Goal: Find specific page/section: Find specific page/section

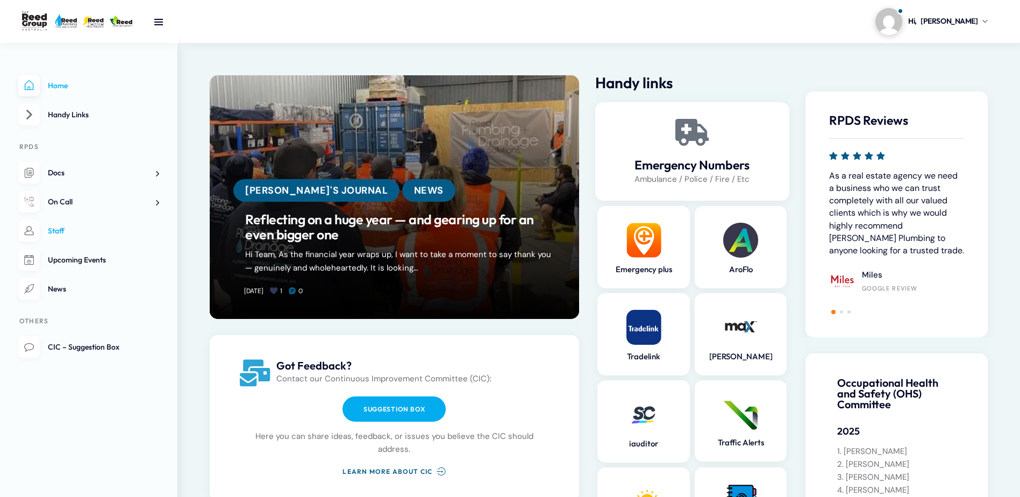
click at [75, 226] on link "Staff" at bounding box center [88, 231] width 141 height 22
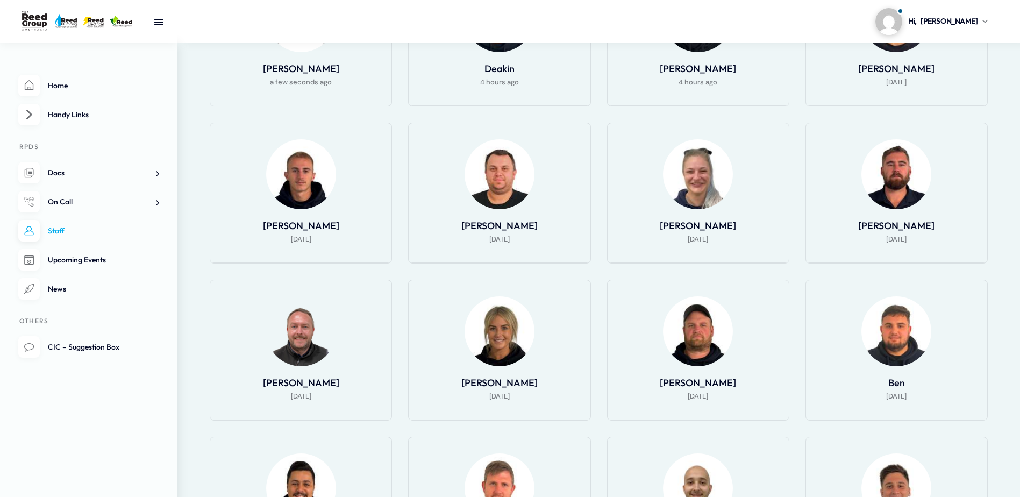
scroll to position [376, 0]
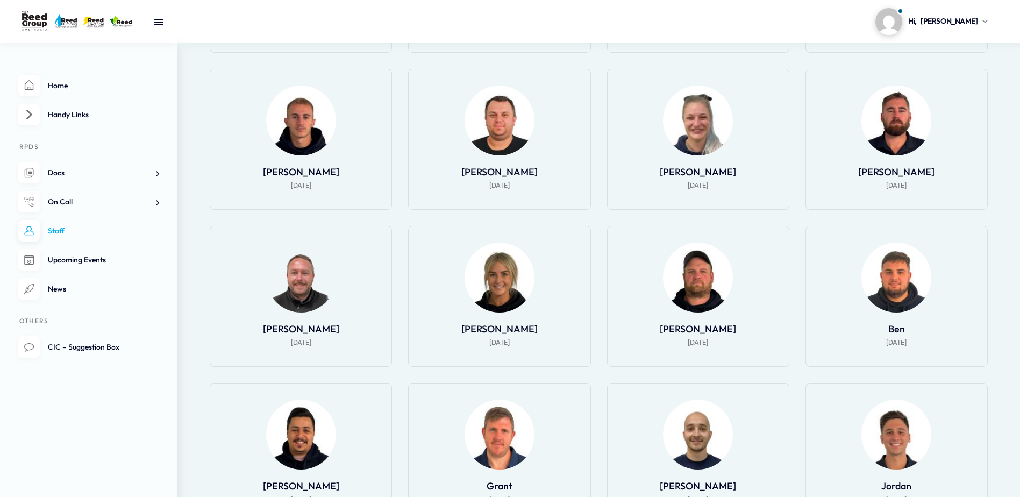
drag, startPoint x: 426, startPoint y: 246, endPoint x: 1000, endPoint y: 283, distance: 575.8
click at [1000, 283] on ul "[PERSON_NAME] a few seconds ago Deakin 4 hours ago [PERSON_NAME] 4 hours ago [P…" at bounding box center [607, 346] width 794 height 869
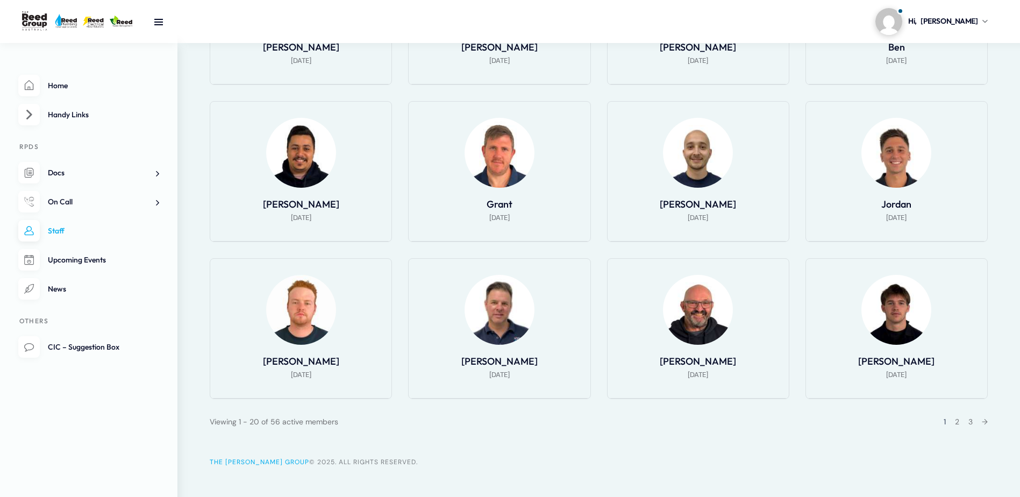
scroll to position [670, 0]
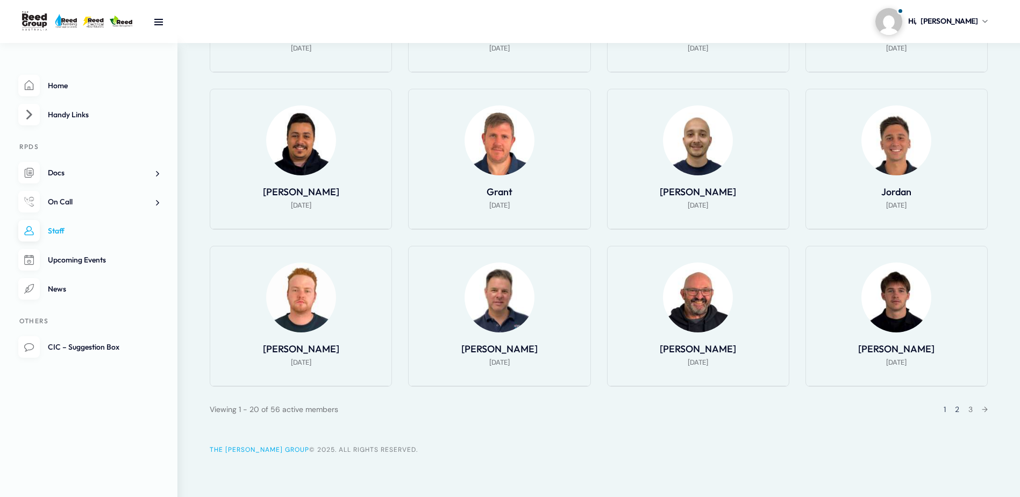
click at [955, 405] on link "2" at bounding box center [957, 409] width 4 height 10
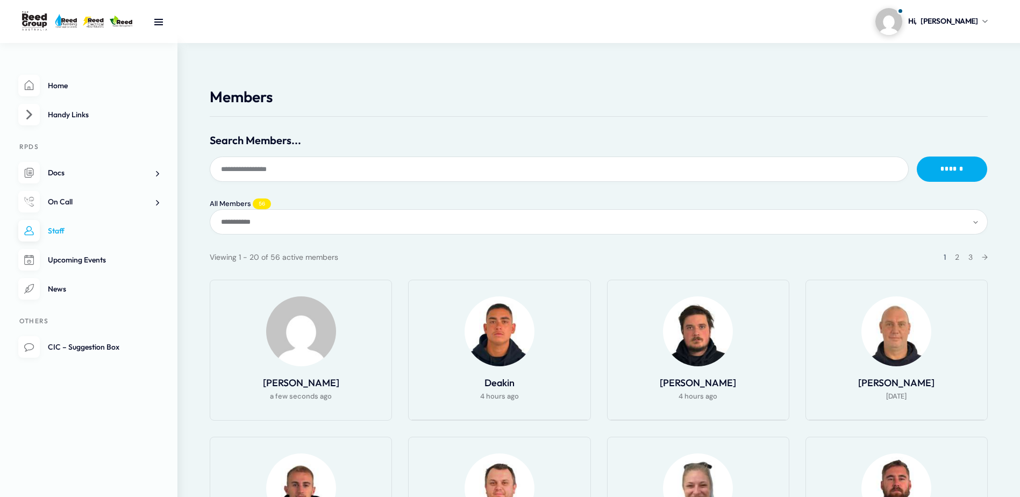
scroll to position [0, 0]
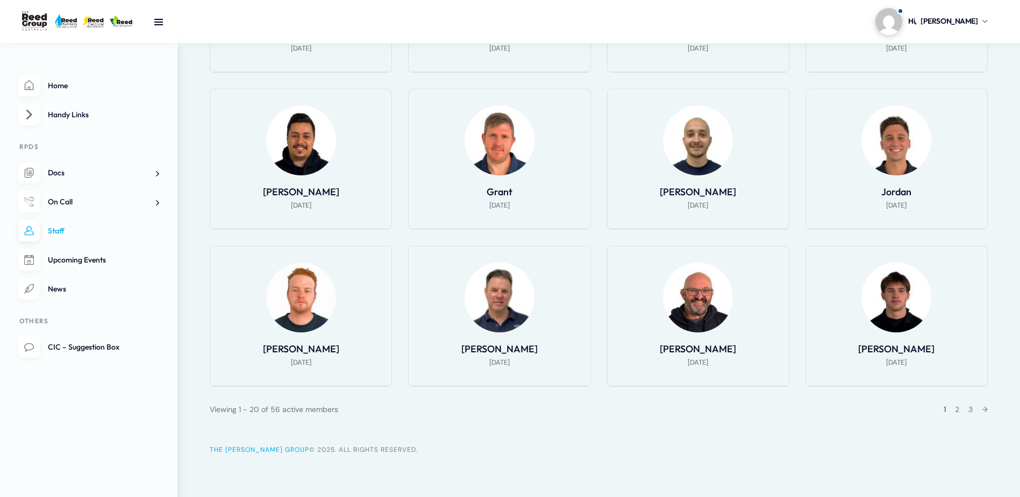
drag, startPoint x: 831, startPoint y: 306, endPoint x: 801, endPoint y: 391, distance: 90.1
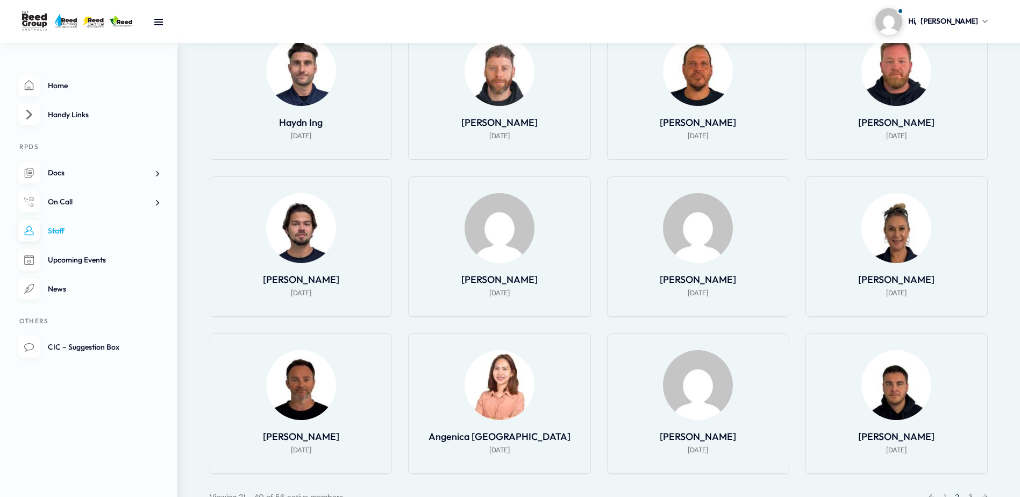
scroll to position [636, 0]
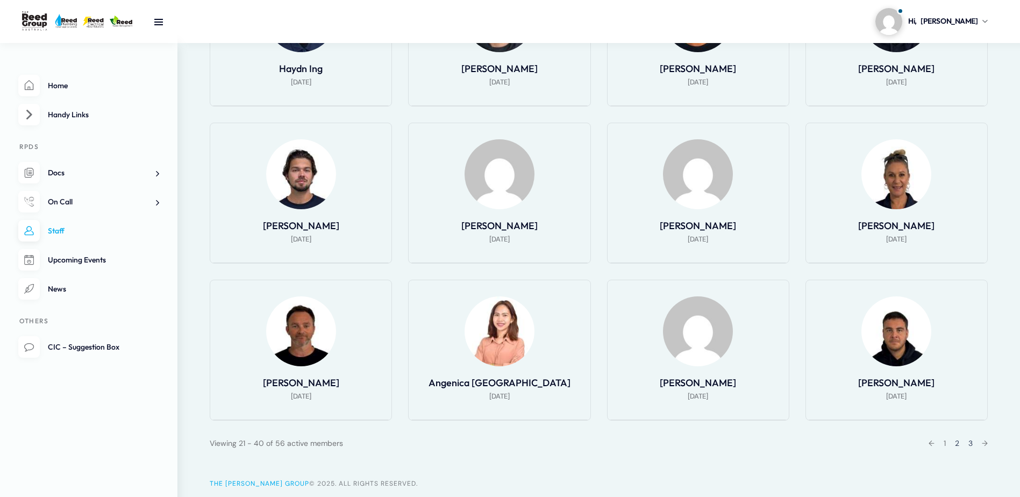
click at [970, 444] on link "3" at bounding box center [970, 443] width 4 height 10
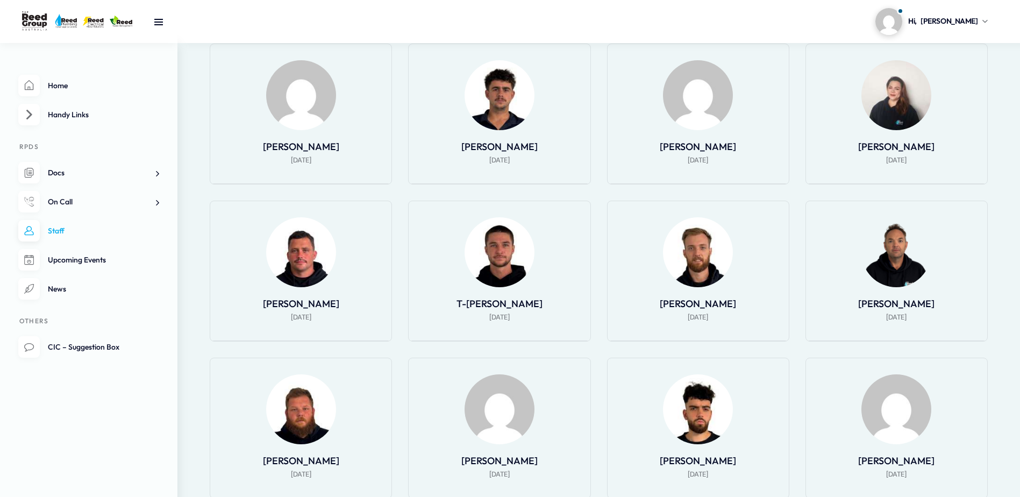
scroll to position [0, 0]
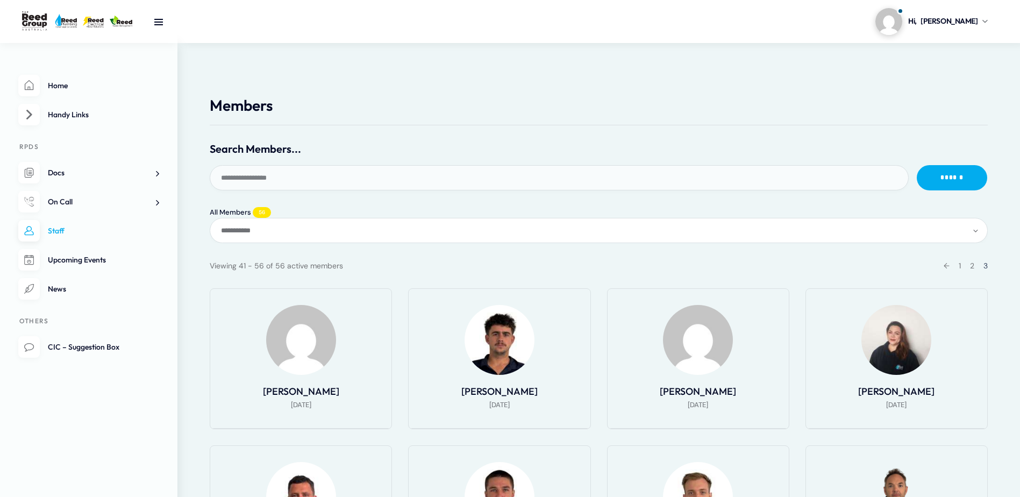
click at [299, 169] on input "Search Members..." at bounding box center [559, 177] width 699 height 25
drag, startPoint x: 463, startPoint y: 357, endPoint x: 177, endPoint y: 100, distance: 384.4
click at [962, 270] on div "← 1 2 3" at bounding box center [961, 265] width 51 height 13
click at [959, 267] on link "1" at bounding box center [959, 266] width 2 height 10
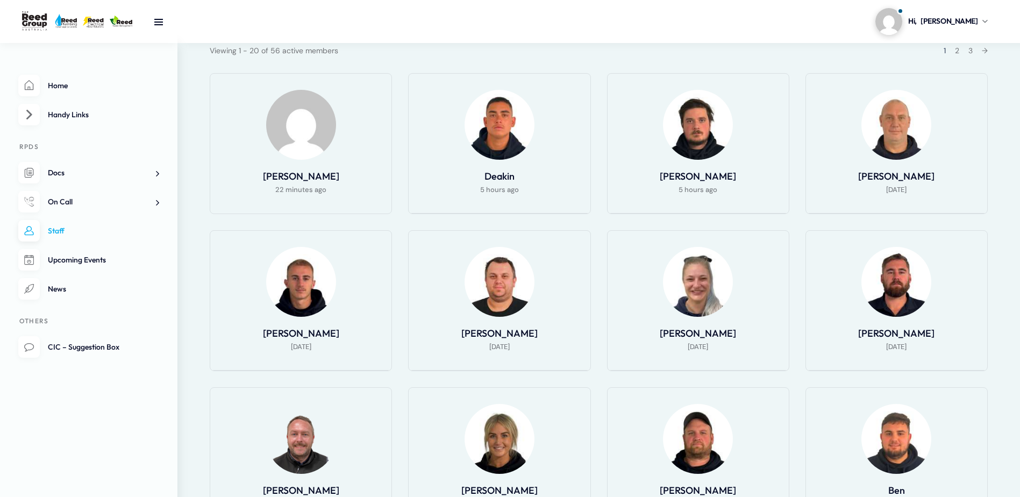
scroll to position [269, 0]
